Goal: Transaction & Acquisition: Obtain resource

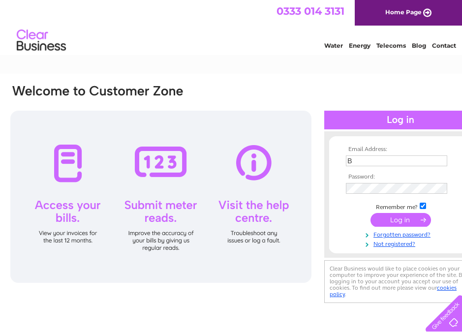
type input "[EMAIL_ADDRESS][DOMAIN_NAME]"
click at [406, 222] on input "submit" at bounding box center [401, 220] width 61 height 14
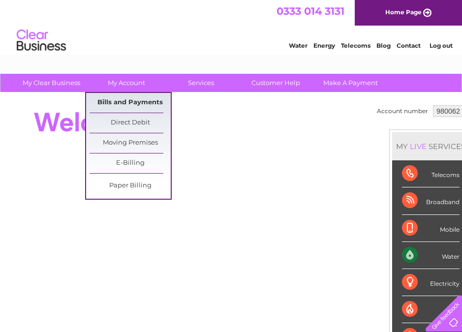
click at [119, 102] on link "Bills and Payments" at bounding box center [130, 103] width 81 height 20
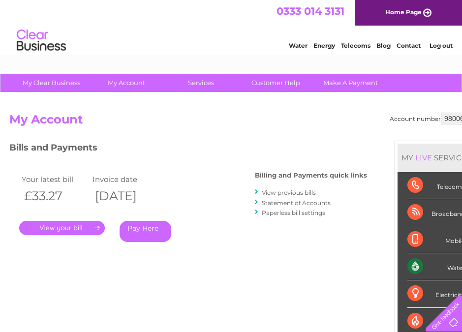
click at [97, 228] on link "." at bounding box center [62, 228] width 86 height 14
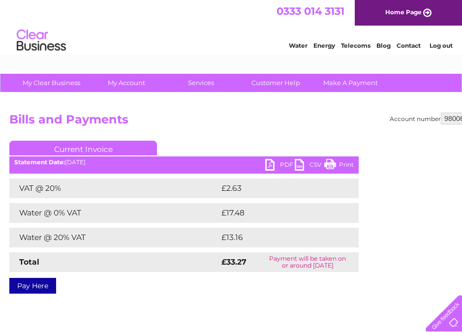
click at [331, 164] on link "Print" at bounding box center [339, 166] width 30 height 14
click at [272, 166] on link "PDF" at bounding box center [280, 166] width 30 height 14
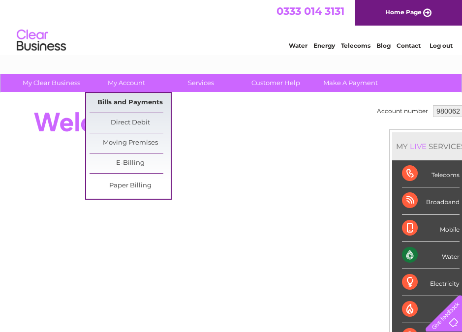
click at [140, 104] on link "Bills and Payments" at bounding box center [130, 103] width 81 height 20
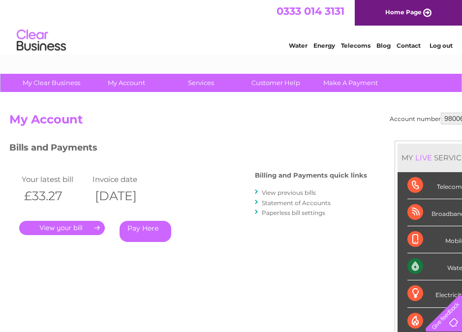
click at [73, 225] on link "." at bounding box center [62, 228] width 86 height 14
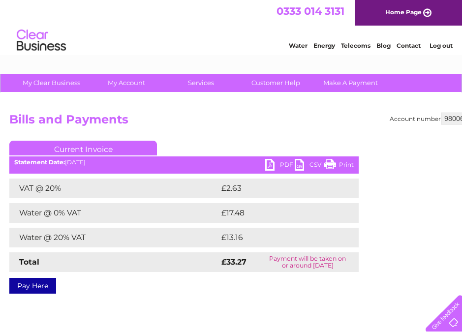
click at [267, 163] on link "PDF" at bounding box center [280, 166] width 30 height 14
